Goal: Transaction & Acquisition: Purchase product/service

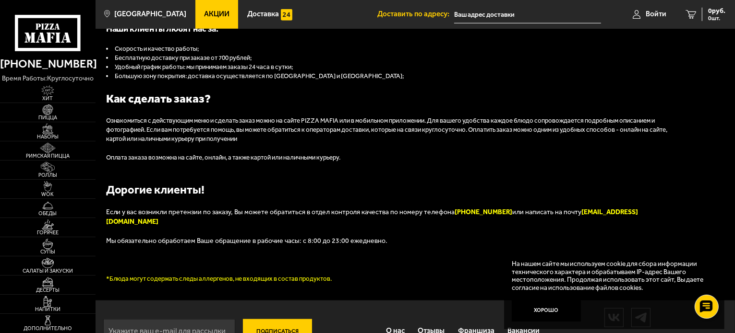
scroll to position [980, 0]
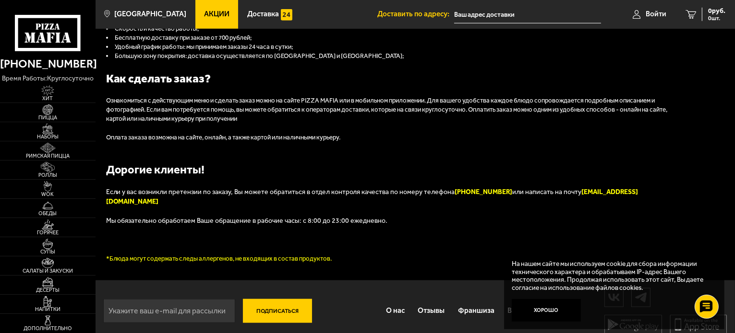
click at [546, 309] on button "Хорошо" at bounding box center [545, 310] width 69 height 23
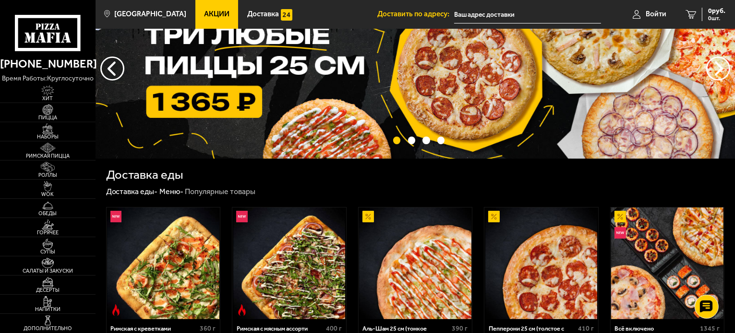
scroll to position [0, 0]
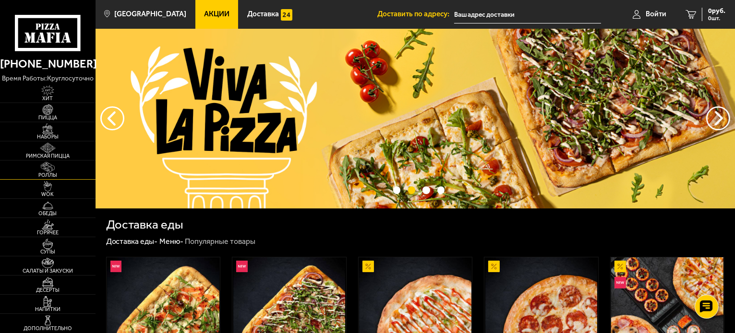
click at [57, 169] on img at bounding box center [47, 167] width 29 height 11
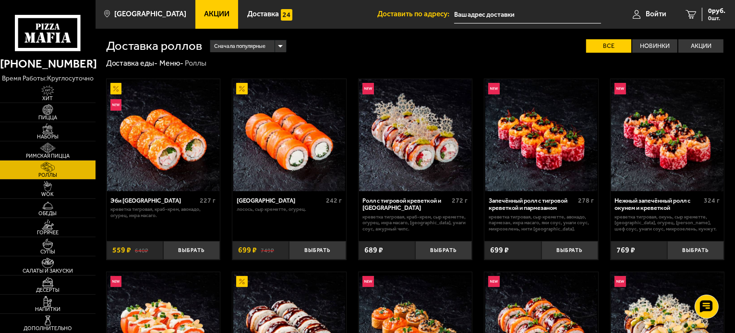
click at [207, 17] on span "Акции" at bounding box center [216, 14] width 25 height 7
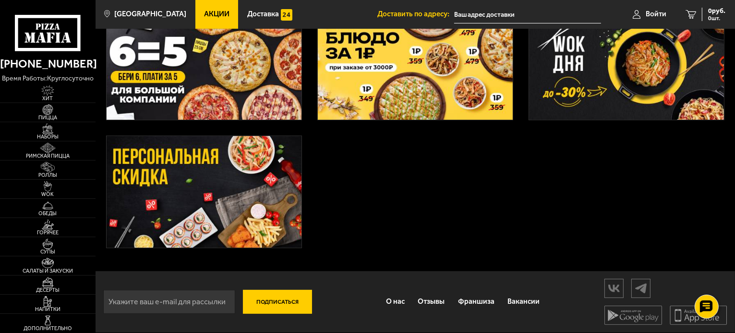
scroll to position [326, 0]
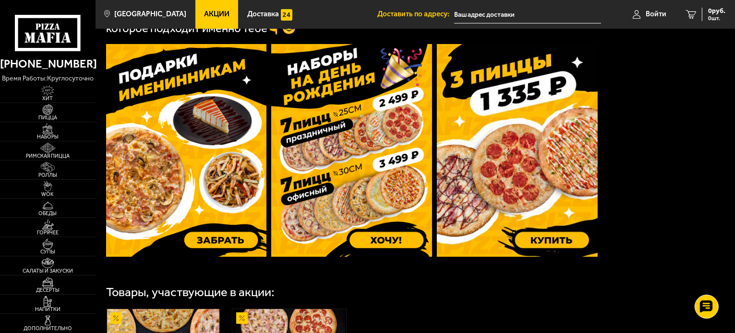
scroll to position [263, 0]
